Goal: Task Accomplishment & Management: Complete application form

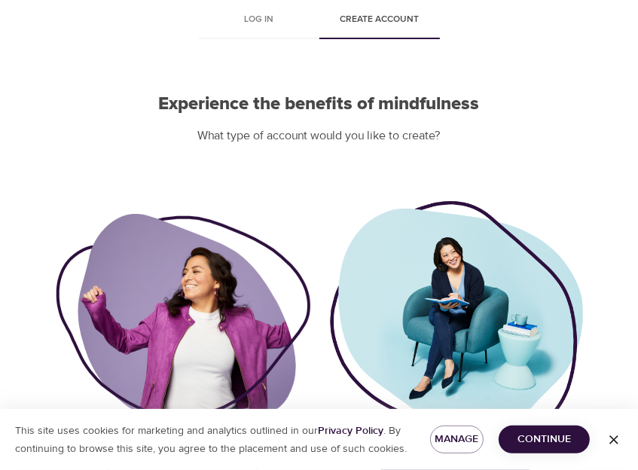
scroll to position [163, 0]
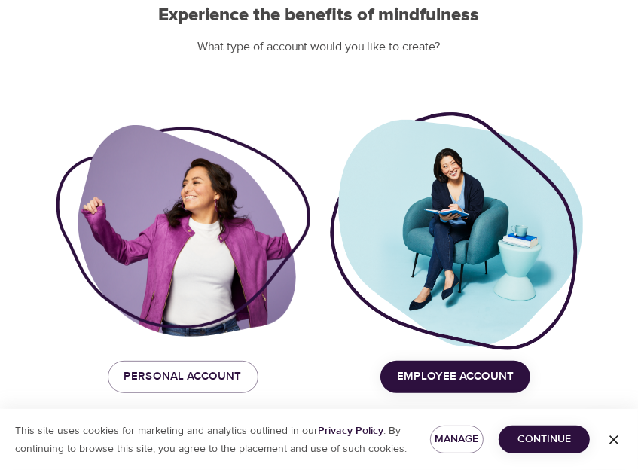
click at [443, 367] on span "Employee Account" at bounding box center [455, 377] width 117 height 20
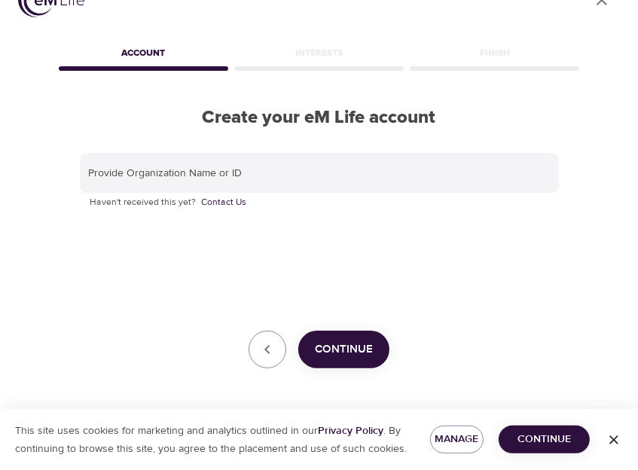
scroll to position [36, 0]
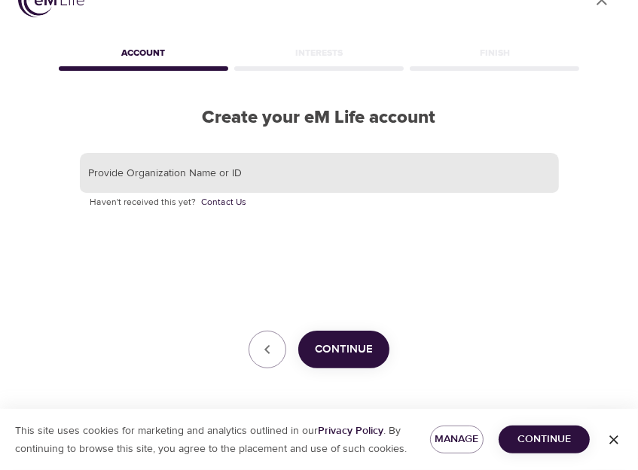
click at [169, 175] on input "text" at bounding box center [319, 173] width 479 height 41
type input "90 deg"
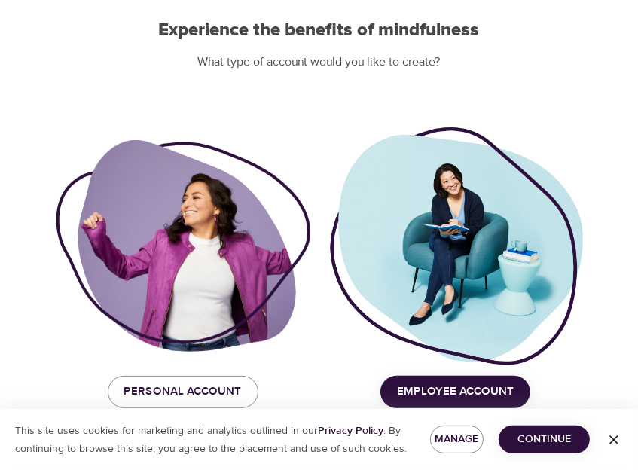
scroll to position [163, 0]
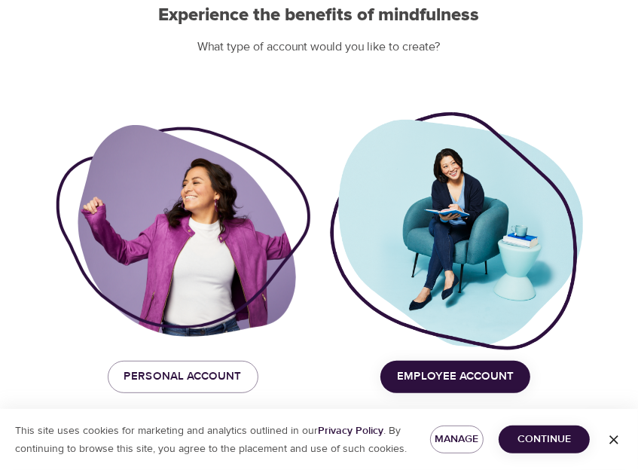
click at [493, 370] on span "Employee Account" at bounding box center [455, 377] width 117 height 20
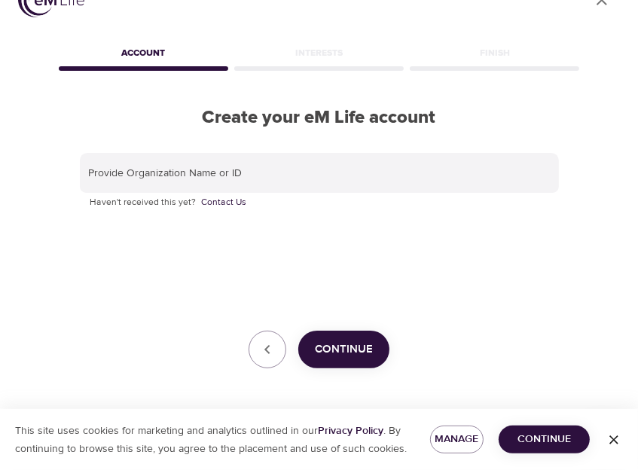
scroll to position [36, 0]
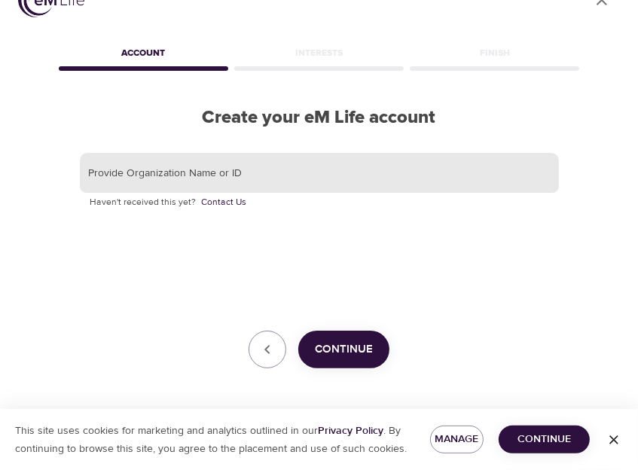
click at [211, 176] on input "text" at bounding box center [319, 173] width 479 height 41
type input "90 DEGREES"
click at [358, 350] on span "Continue" at bounding box center [344, 350] width 58 height 20
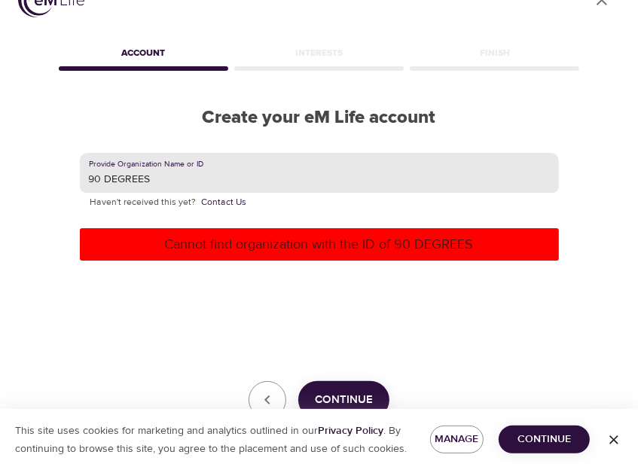
drag, startPoint x: 192, startPoint y: 181, endPoint x: -41, endPoint y: 172, distance: 233.6
click at [0, 172] on html "User Profile Account Interests Finish Create your eM Life account Provide Organ…" at bounding box center [319, 199] width 638 height 470
type input "N"
type input "BLUE CROSS BLUE SHIELD"
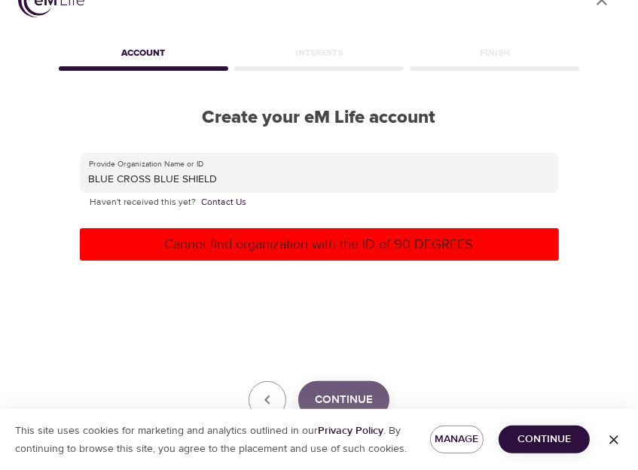
click at [336, 391] on span "Continue" at bounding box center [344, 400] width 58 height 20
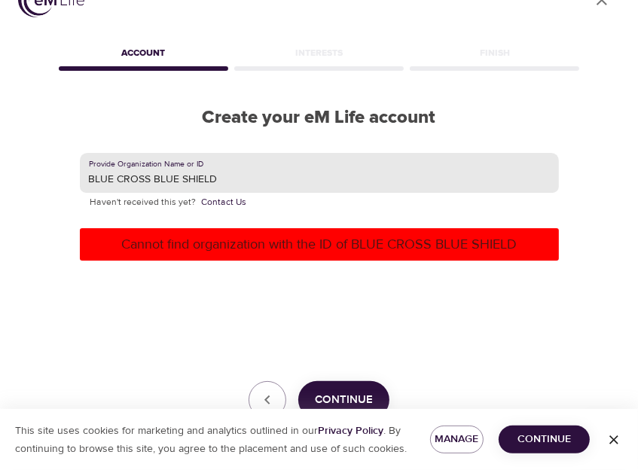
drag, startPoint x: 328, startPoint y: 181, endPoint x: -169, endPoint y: 208, distance: 497.6
click at [0, 208] on html "User Profile Account Interests Finish Create your eM Life account Provide Organ…" at bounding box center [319, 199] width 638 height 470
type input "WELLBEACON"
click at [346, 394] on span "Continue" at bounding box center [344, 400] width 58 height 20
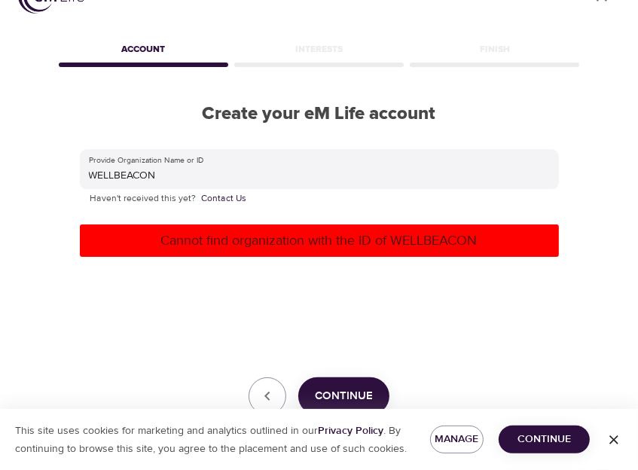
scroll to position [0, 0]
